Goal: Use online tool/utility: Use online tool/utility

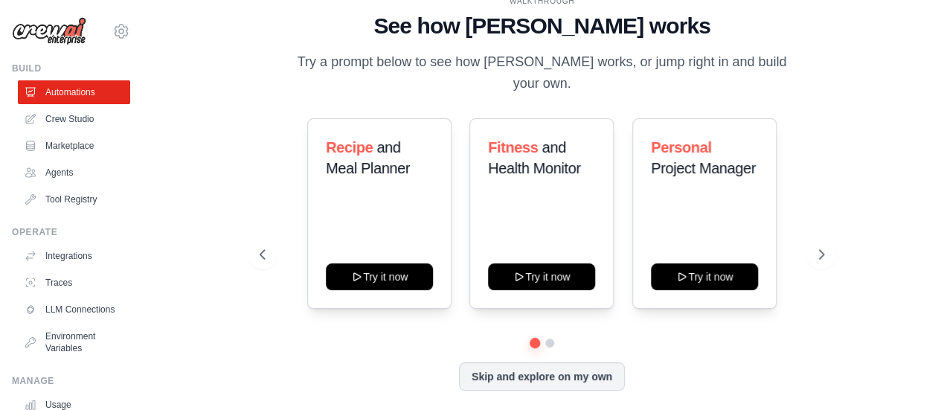
scroll to position [4, 0]
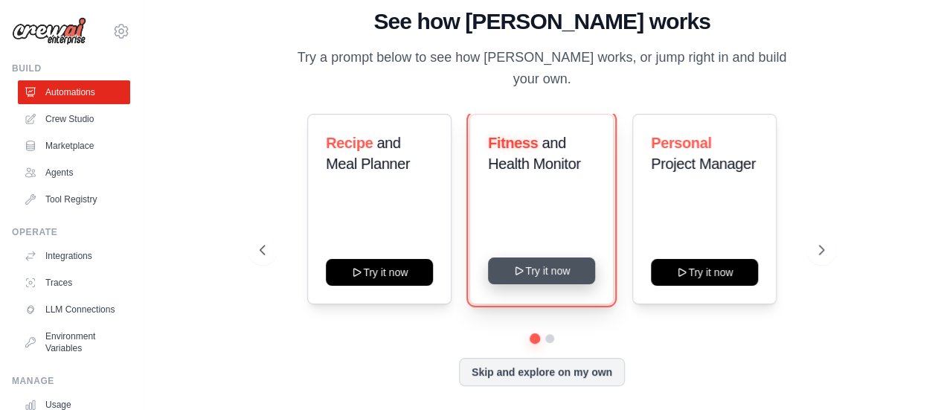
click at [526, 272] on button "Try it now" at bounding box center [541, 270] width 107 height 27
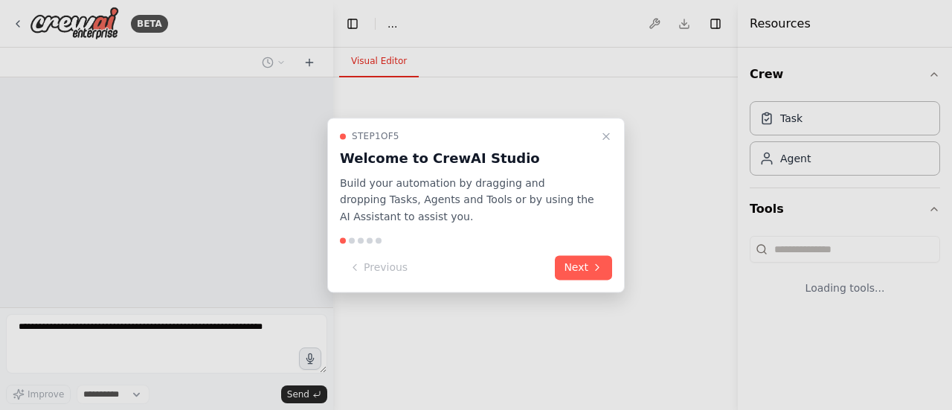
select select "****"
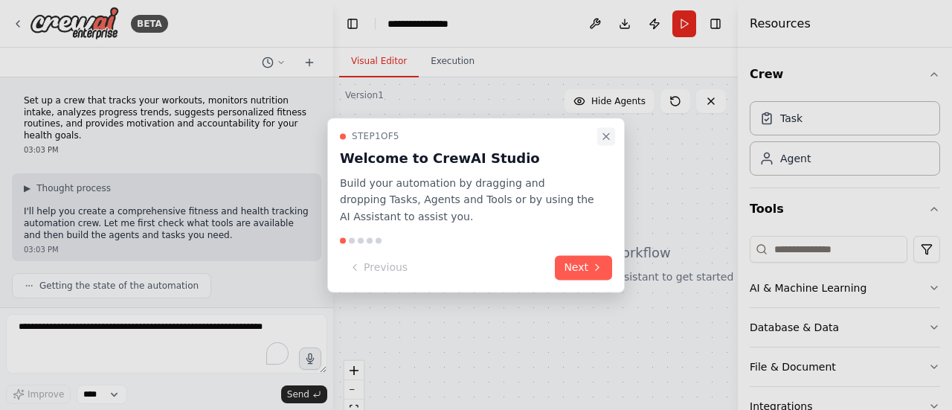
click at [607, 138] on icon "Close walkthrough" at bounding box center [606, 136] width 12 height 12
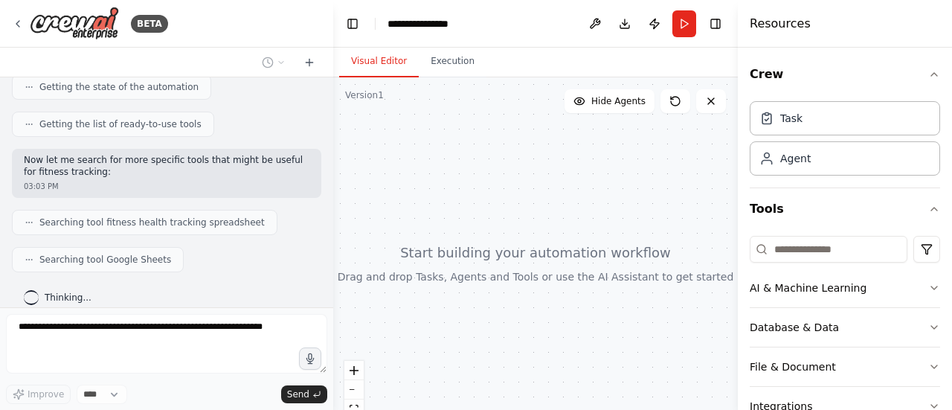
scroll to position [235, 0]
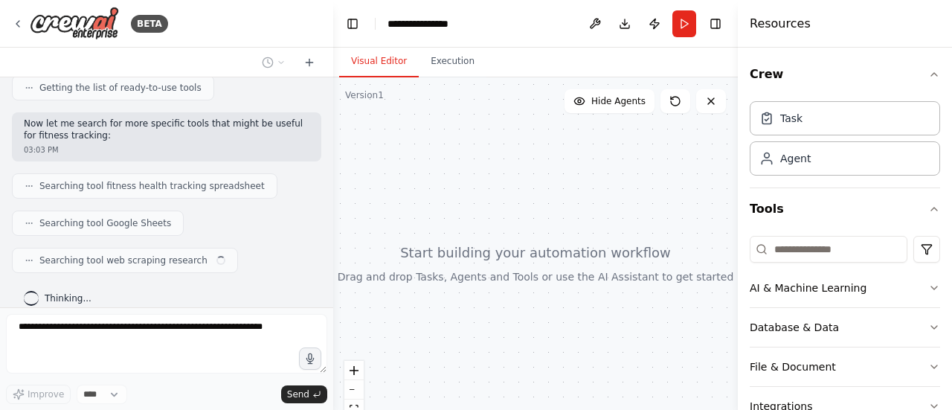
click at [246, 289] on div "Thinking..." at bounding box center [166, 298] width 309 height 27
